Goal: Task Accomplishment & Management: Manage account settings

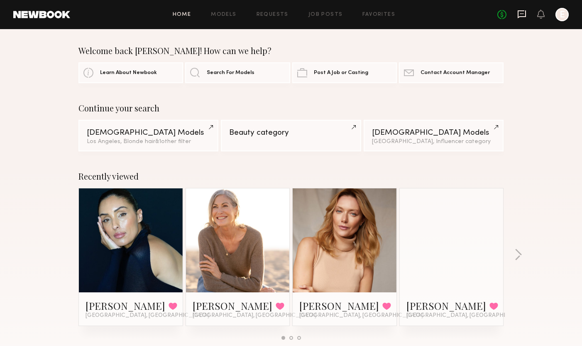
click at [525, 15] on icon at bounding box center [522, 14] width 9 height 9
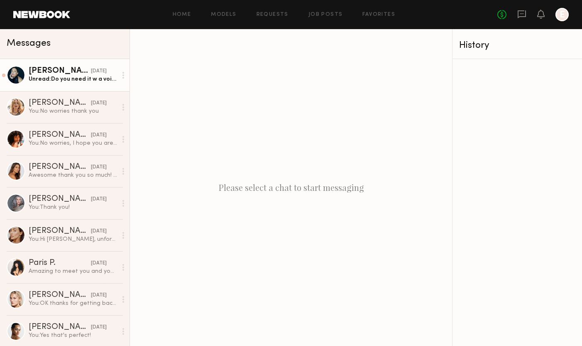
click at [106, 83] on div "Unread: Do you need it w a voice over?" at bounding box center [73, 79] width 88 height 8
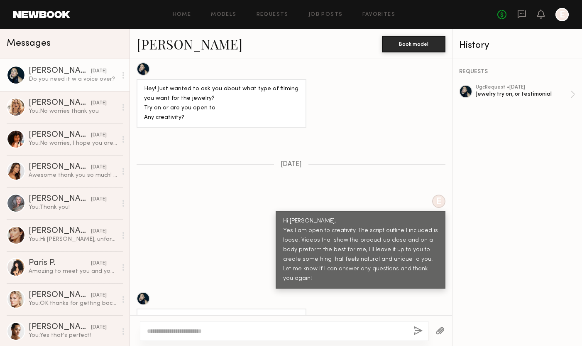
scroll to position [521, 0]
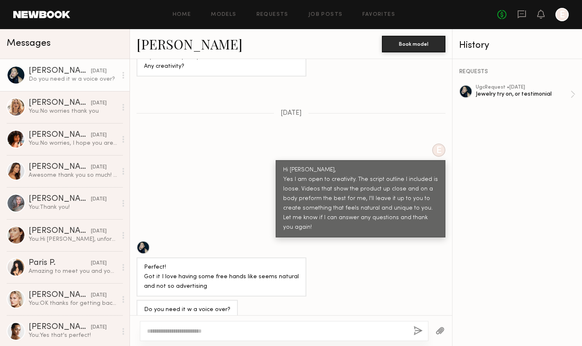
click at [229, 328] on textarea at bounding box center [277, 331] width 260 height 8
type textarea "**********"
drag, startPoint x: 416, startPoint y: 329, endPoint x: 424, endPoint y: 332, distance: 8.3
click at [416, 329] on button "button" at bounding box center [418, 331] width 9 height 10
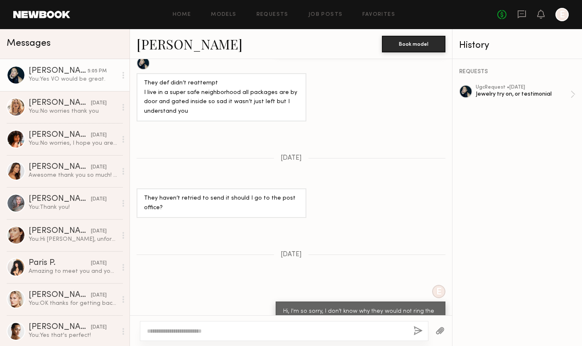
scroll to position [997, 0]
click at [516, 91] on div "Jewelry try on, or testimonial" at bounding box center [523, 94] width 95 height 8
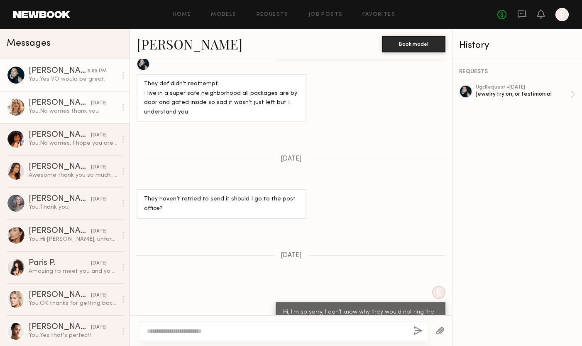
click at [54, 108] on div "You: No worries thank you" at bounding box center [73, 111] width 88 height 8
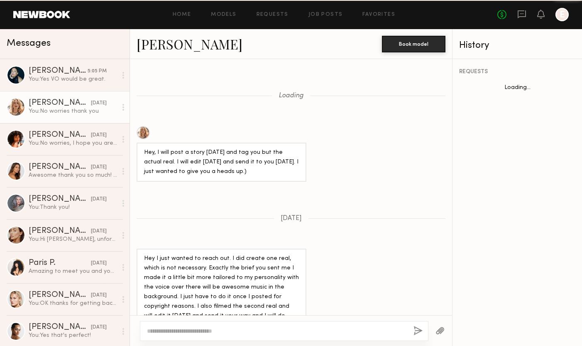
scroll to position [595, 0]
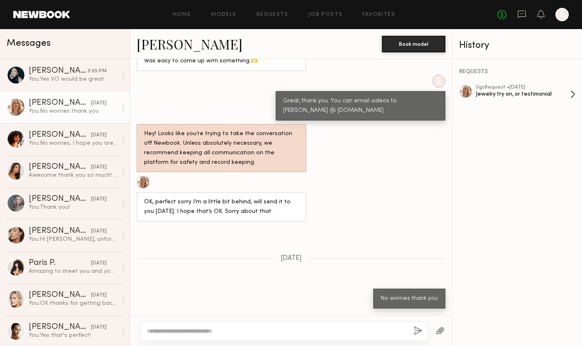
click at [507, 91] on div "Jewelry try on, or testimonial" at bounding box center [523, 94] width 95 height 8
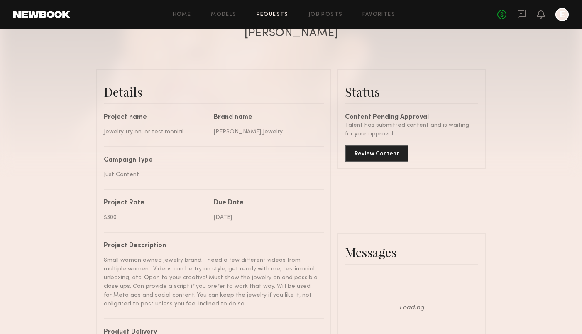
scroll to position [755, 0]
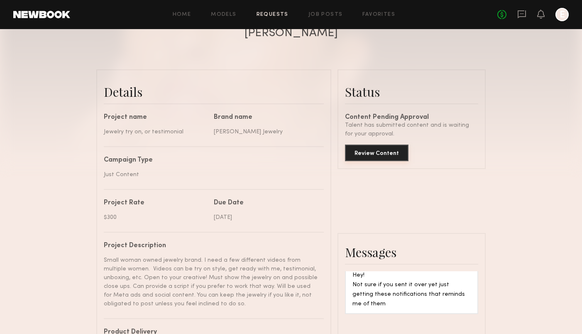
click at [392, 155] on button "Review Content" at bounding box center [377, 153] width 64 height 17
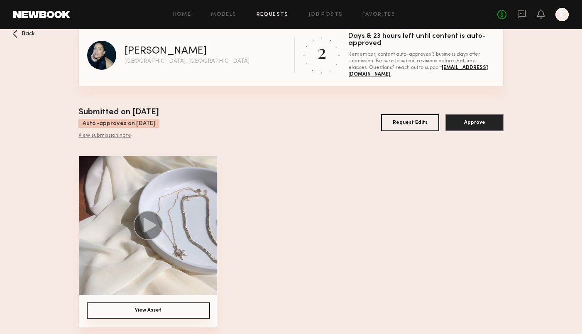
scroll to position [11, 0]
click at [151, 225] on icon at bounding box center [150, 226] width 13 height 15
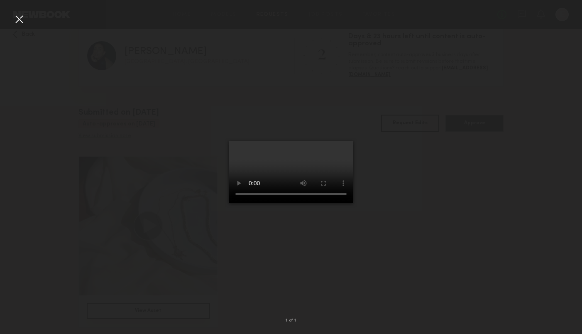
click at [20, 19] on div at bounding box center [18, 18] width 13 height 13
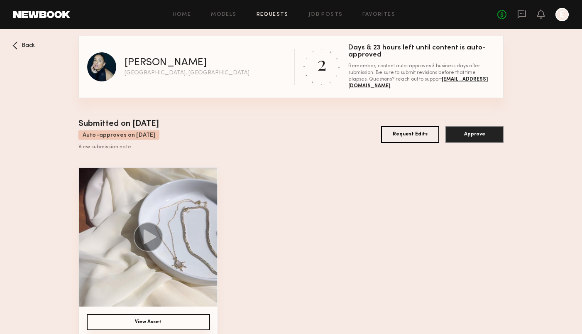
scroll to position [0, 0]
click at [410, 133] on button "Request Edits" at bounding box center [410, 134] width 58 height 17
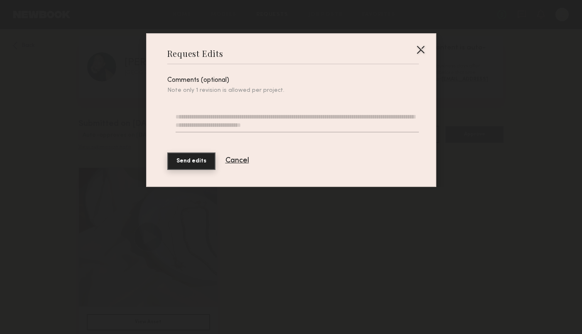
click at [258, 124] on textarea at bounding box center [297, 123] width 243 height 20
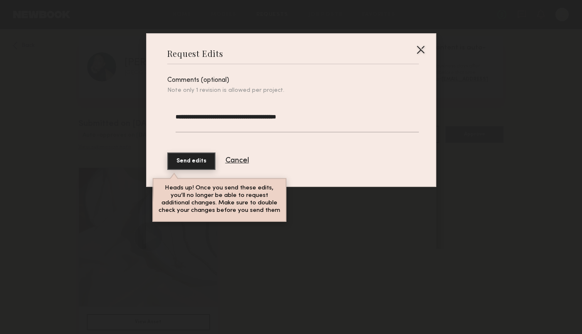
type textarea "**********"
click at [181, 161] on button "Send edits" at bounding box center [191, 160] width 48 height 17
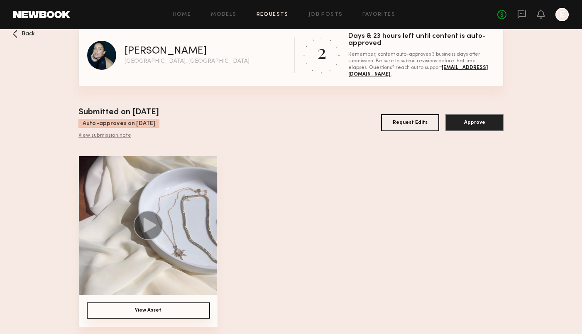
scroll to position [11, 0]
click at [192, 306] on button "View Asset" at bounding box center [148, 311] width 123 height 16
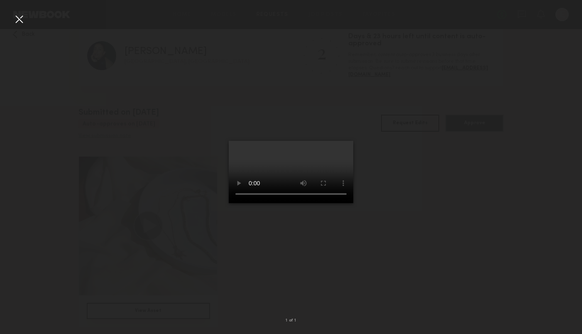
click at [354, 203] on video at bounding box center [291, 172] width 125 height 62
